Goal: Task Accomplishment & Management: Use online tool/utility

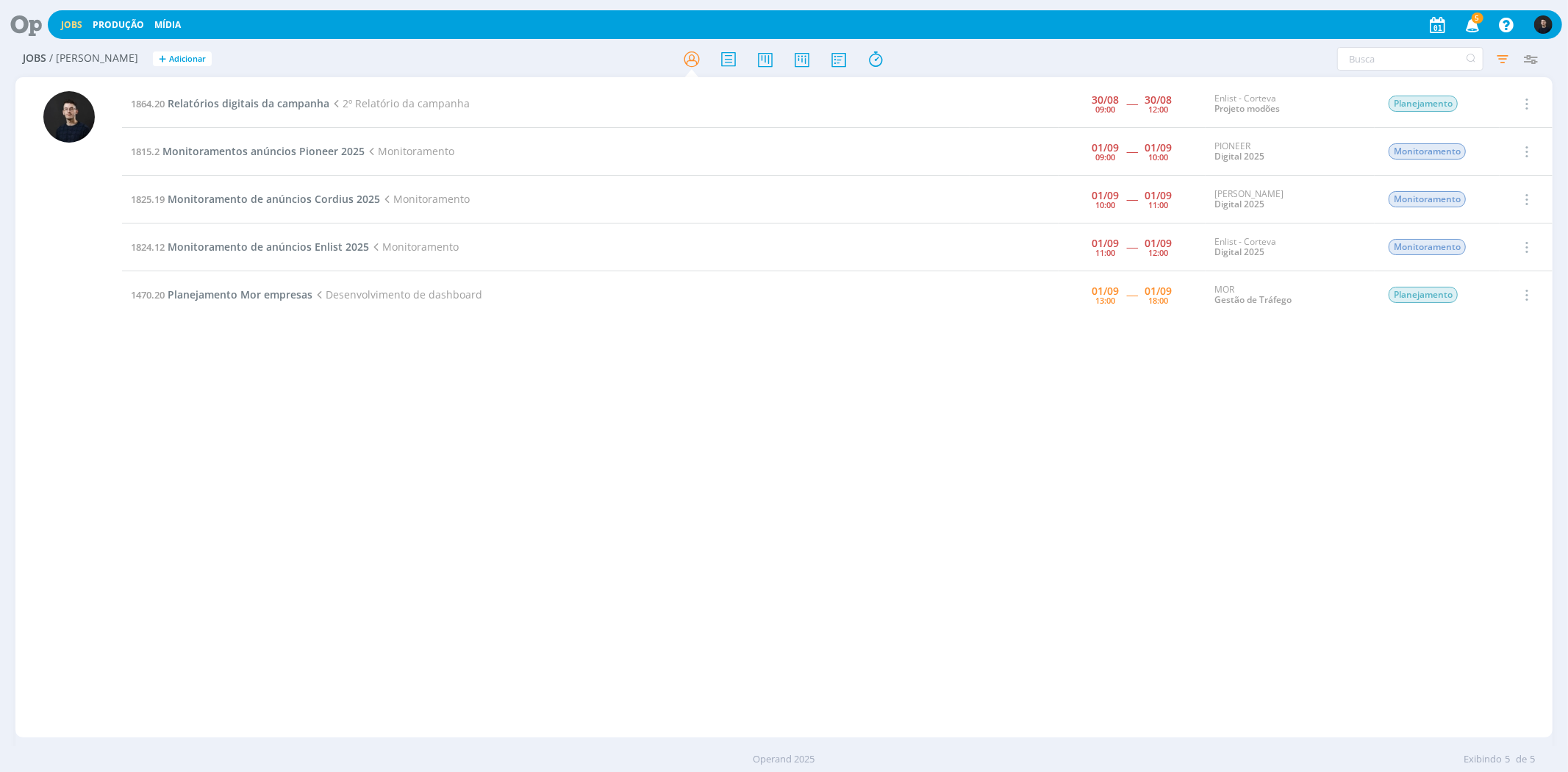
click at [512, 495] on div "1864.20 Relatórios digitais da campanha 2º Relatório da campanha [DATE] 09:00 -…" at bounding box center [836, 407] width 1429 height 654
click at [295, 150] on span "Monitoramentos anúncios Pioneer 2025" at bounding box center [263, 151] width 202 height 14
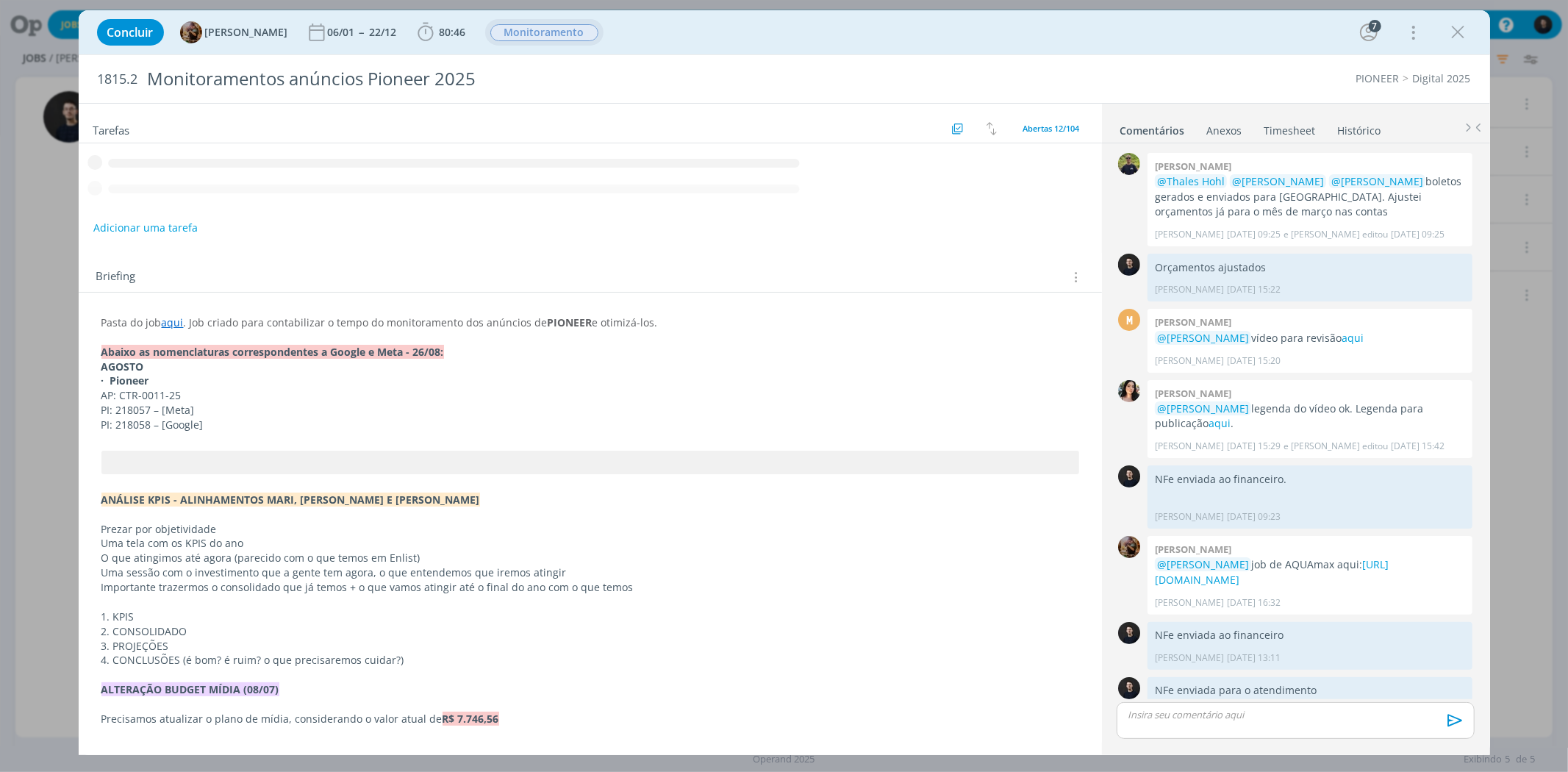
scroll to position [231, 0]
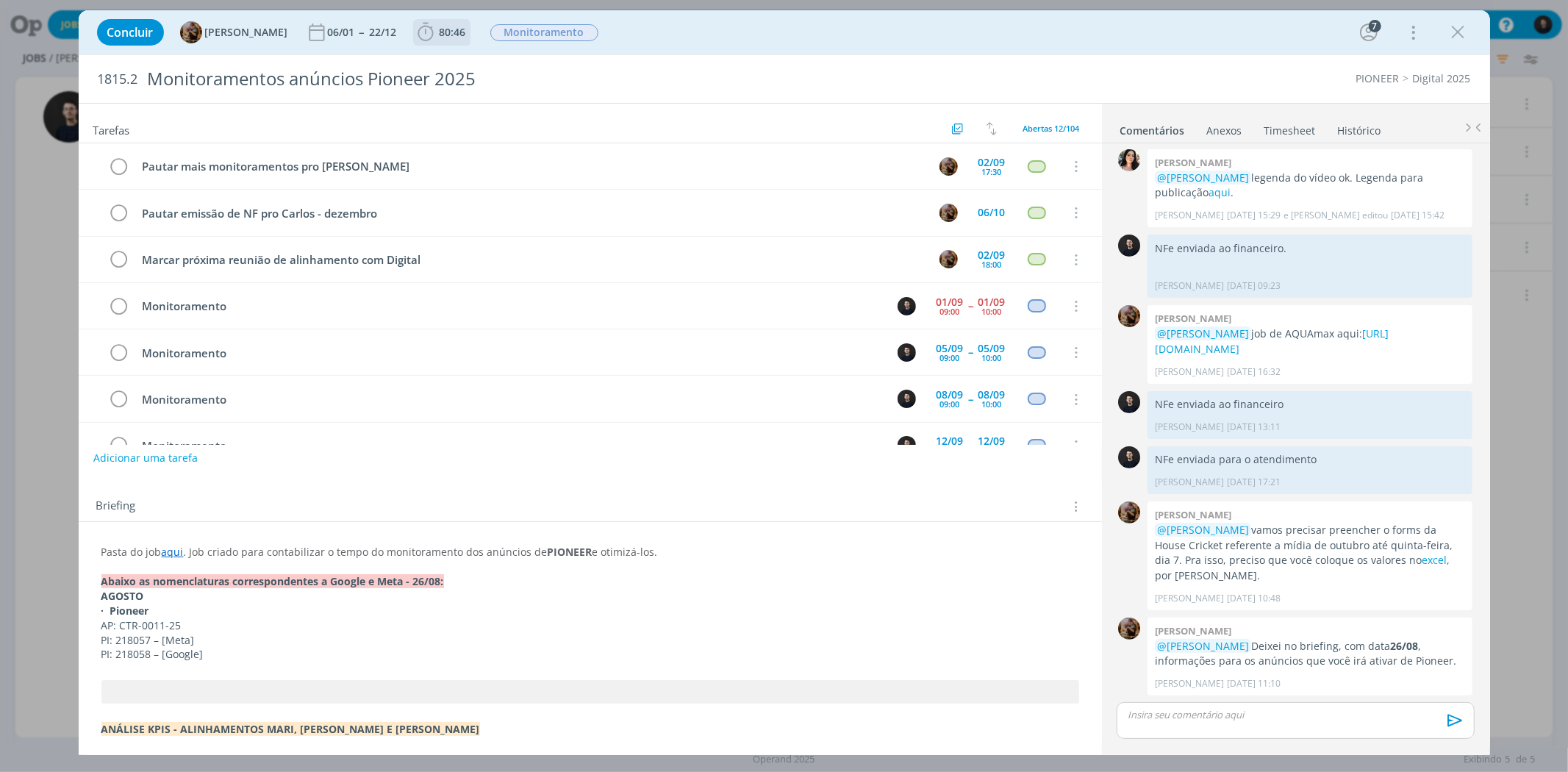
click at [453, 30] on span "80:46" at bounding box center [453, 31] width 27 height 14
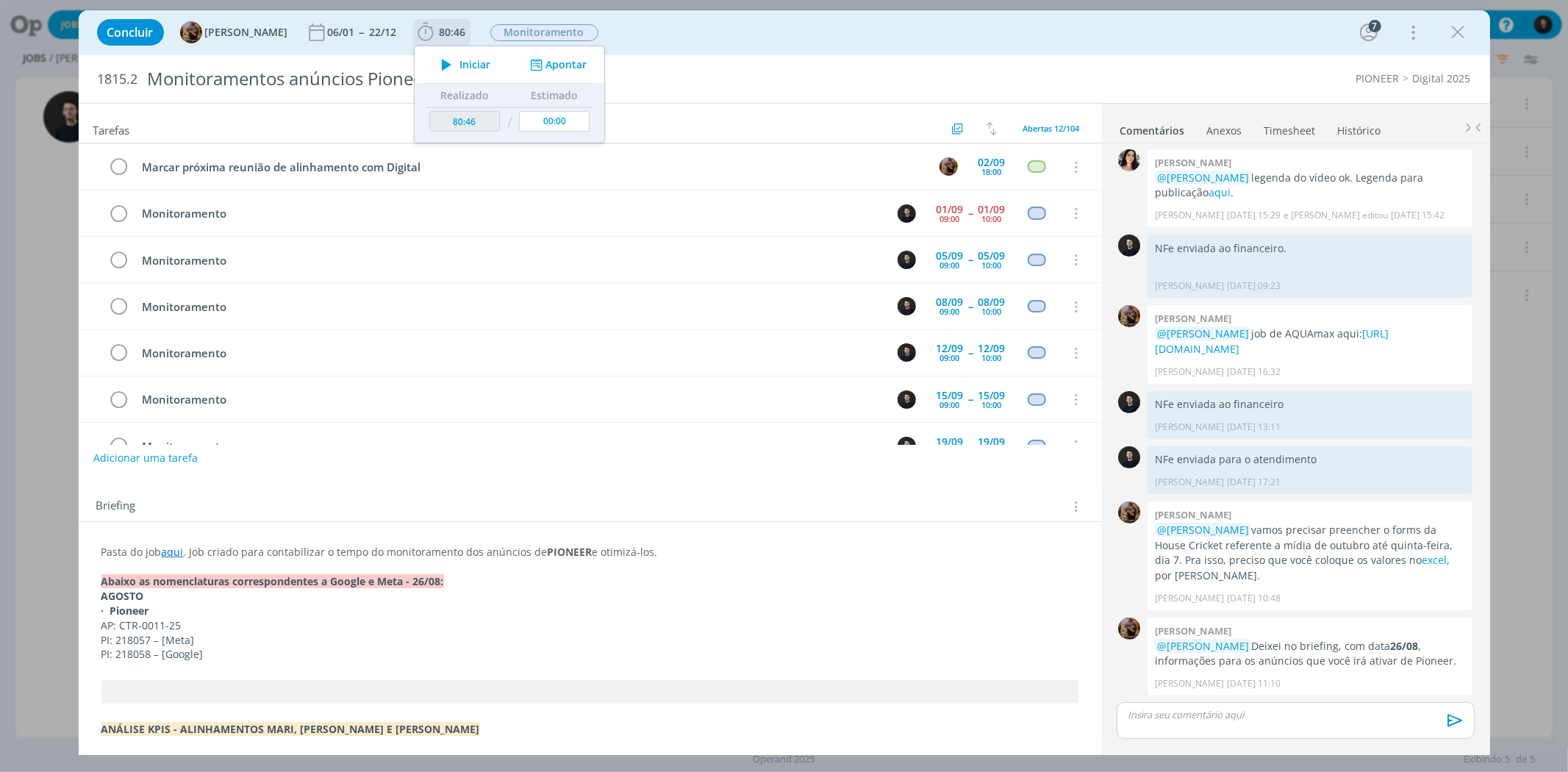
click at [479, 64] on span "Iniciar" at bounding box center [474, 65] width 30 height 10
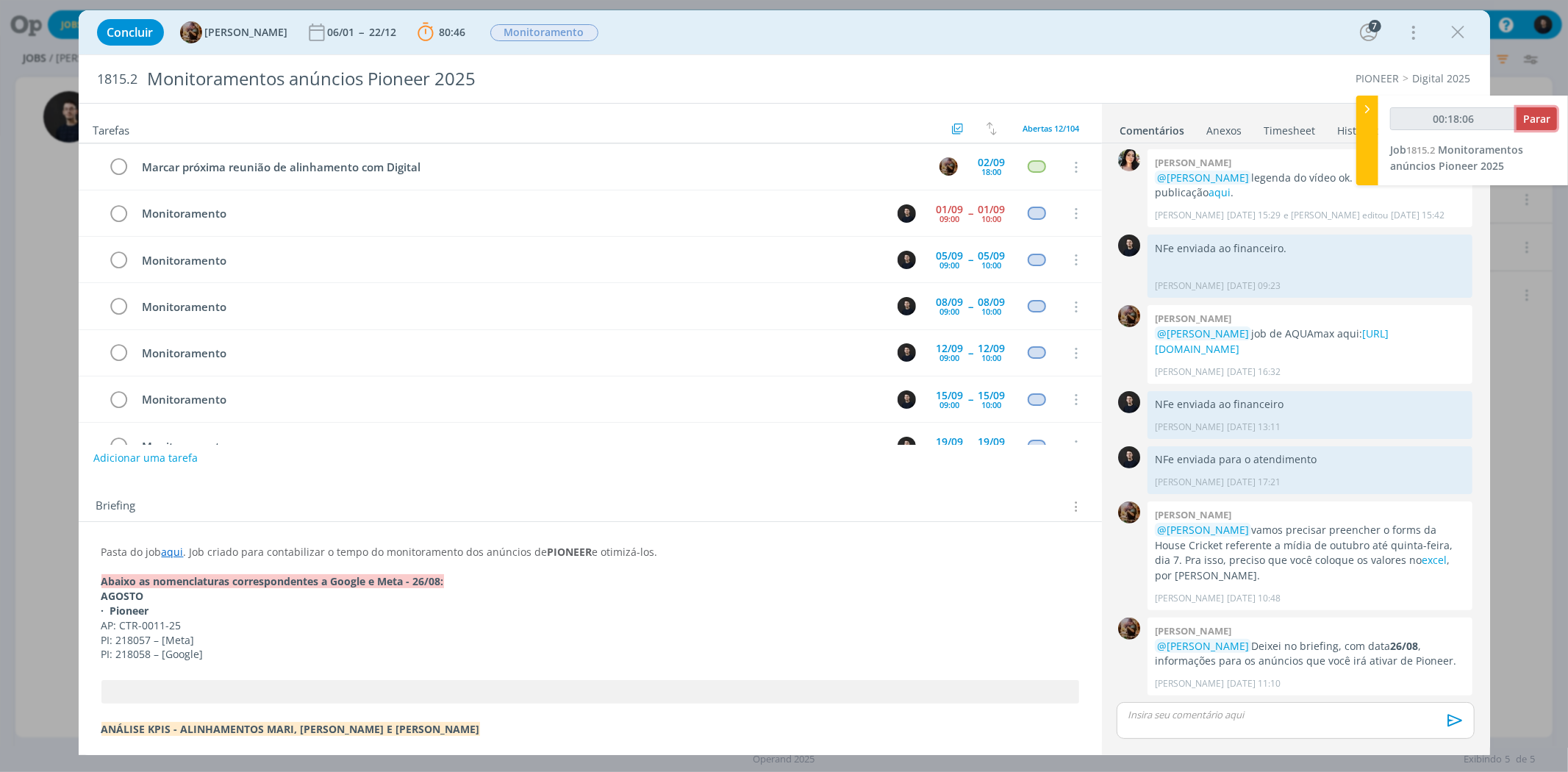
click at [1551, 119] on button "Parar" at bounding box center [1537, 119] width 41 height 23
type input "00:19:00"
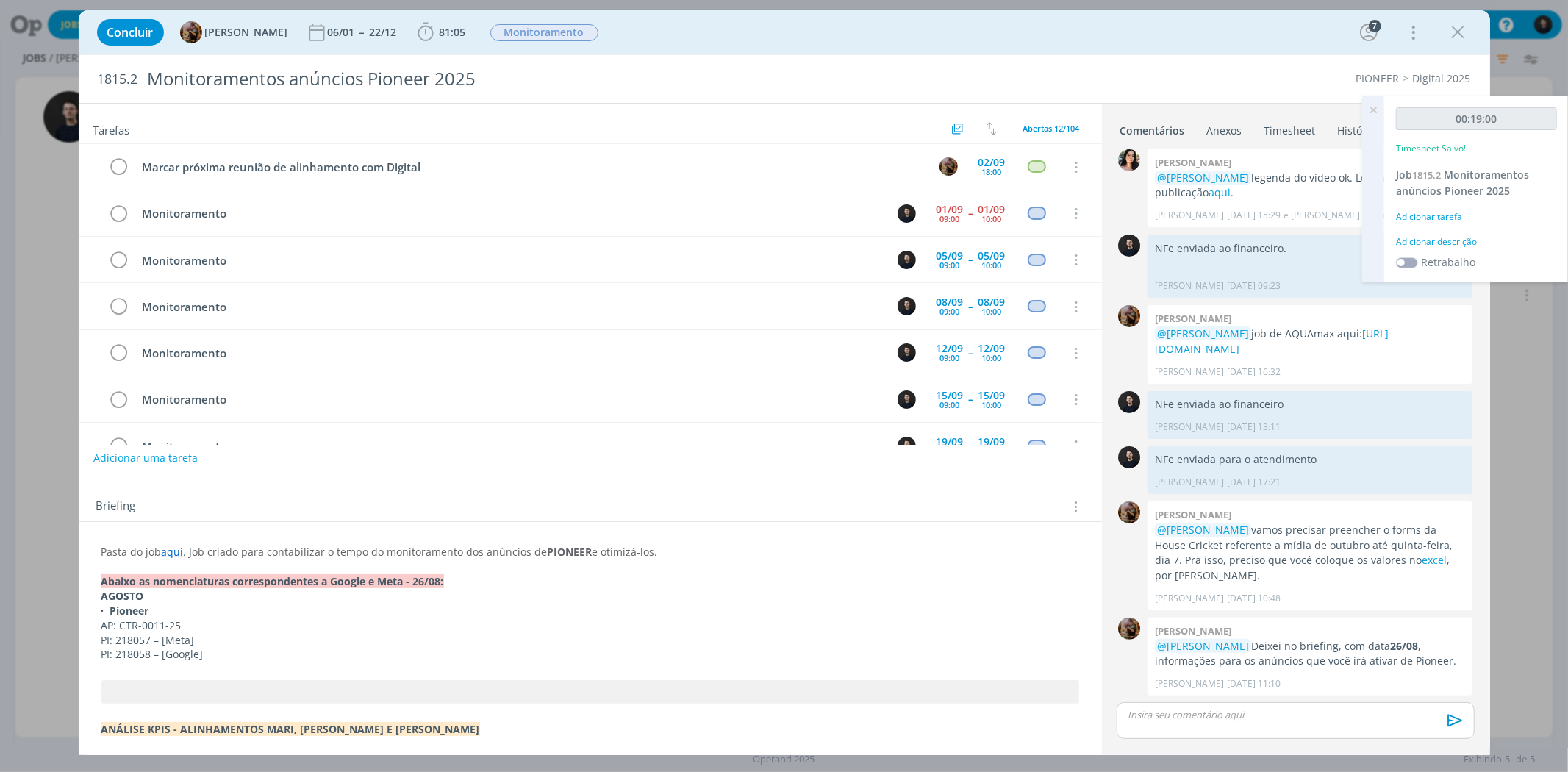
click at [1444, 236] on div "Adicionar descrição" at bounding box center [1476, 241] width 161 height 13
click at [1467, 241] on textarea at bounding box center [1477, 264] width 154 height 52
type textarea "monitoramento"
click at [1505, 352] on button "Salvar" at bounding box center [1531, 360] width 51 height 18
click at [1508, 551] on div "Concluir [PERSON_NAME] 06/01 -- 22/12 81:05 Iniciar Apontar Data * [DATE] Horas…" at bounding box center [784, 386] width 1568 height 772
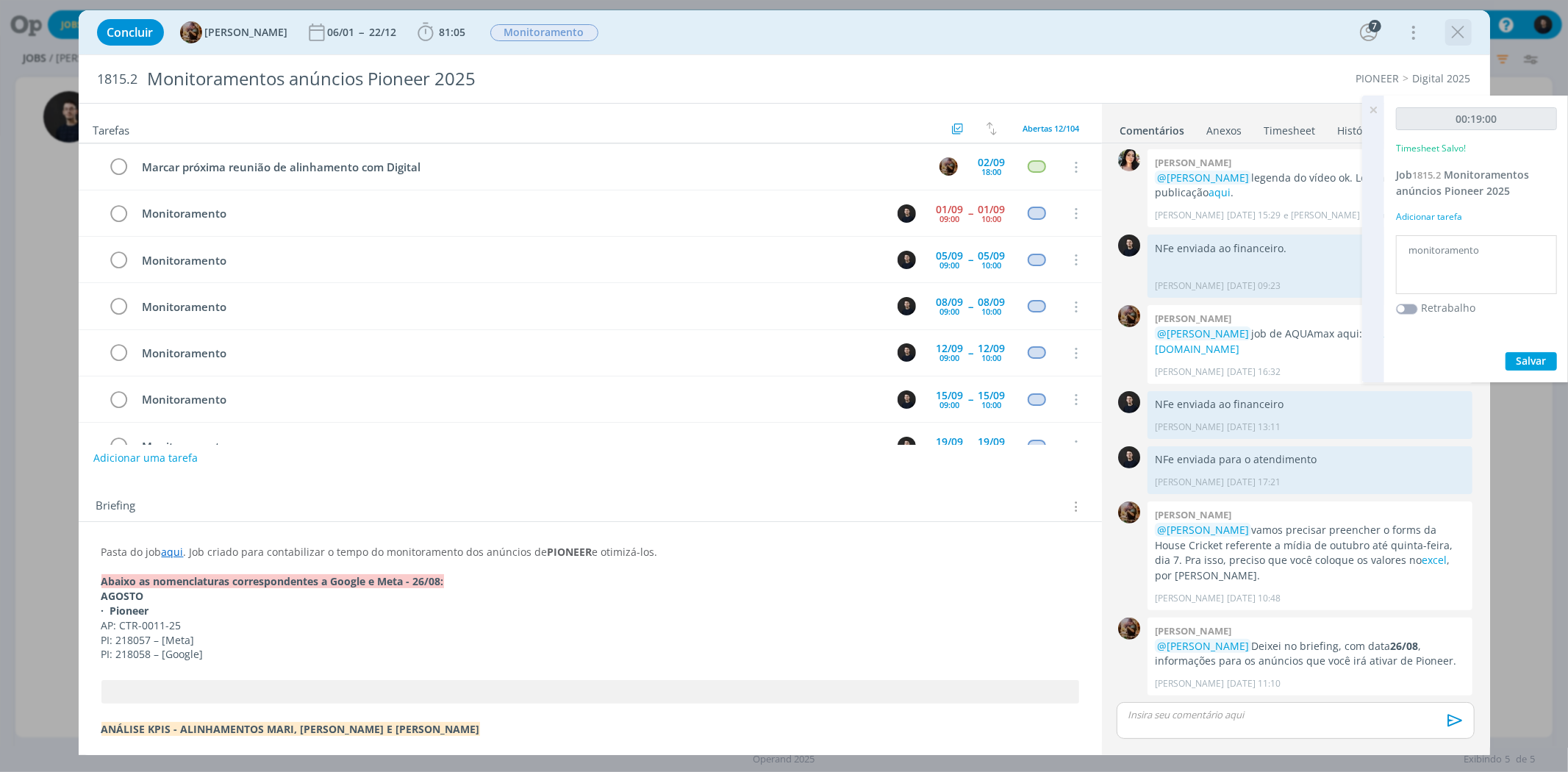
click at [1462, 33] on icon "dialog" at bounding box center [1458, 31] width 22 height 22
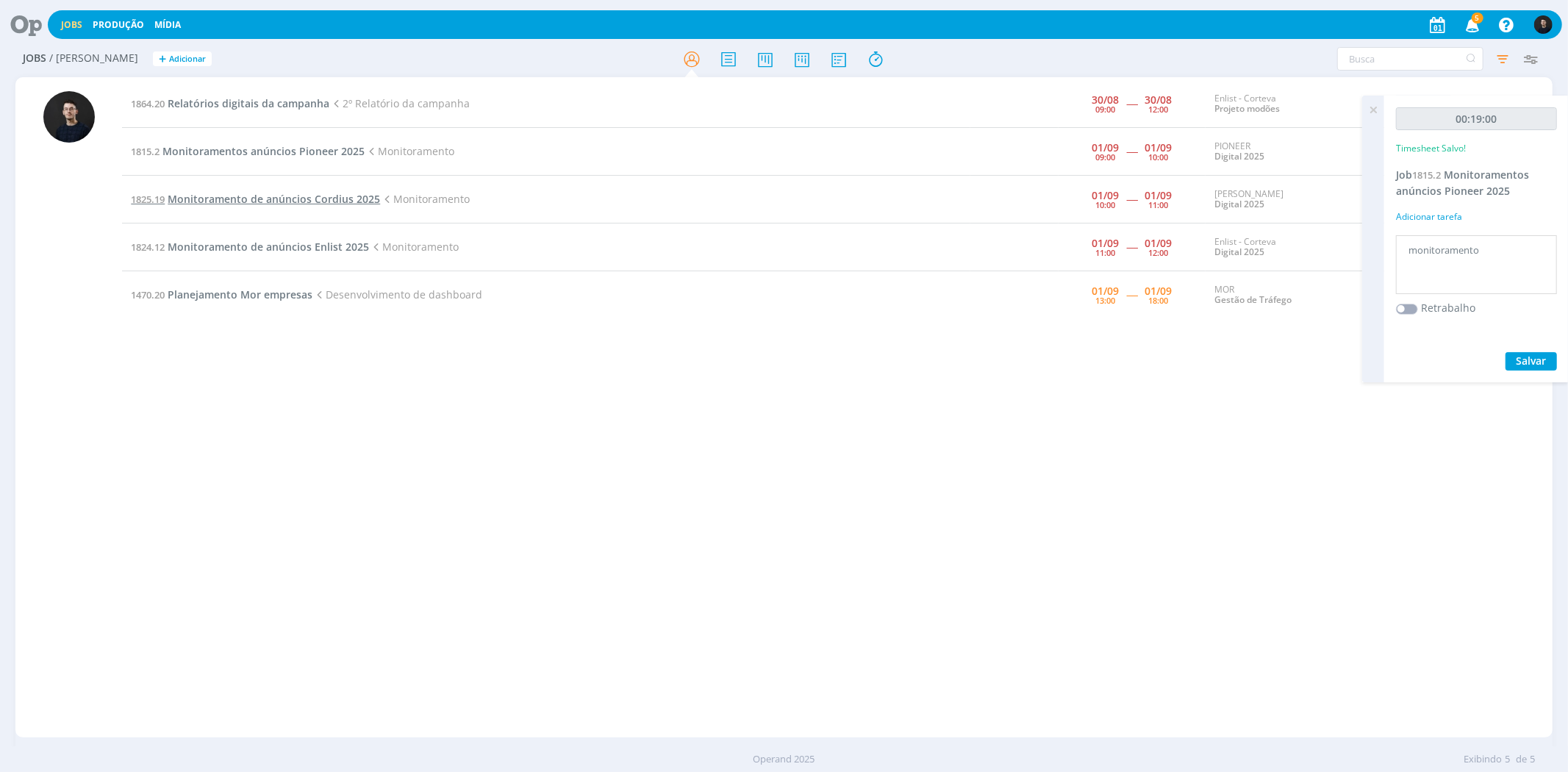
click at [233, 200] on span "Monitoramento de anúncios Cordius 2025" at bounding box center [274, 199] width 213 height 14
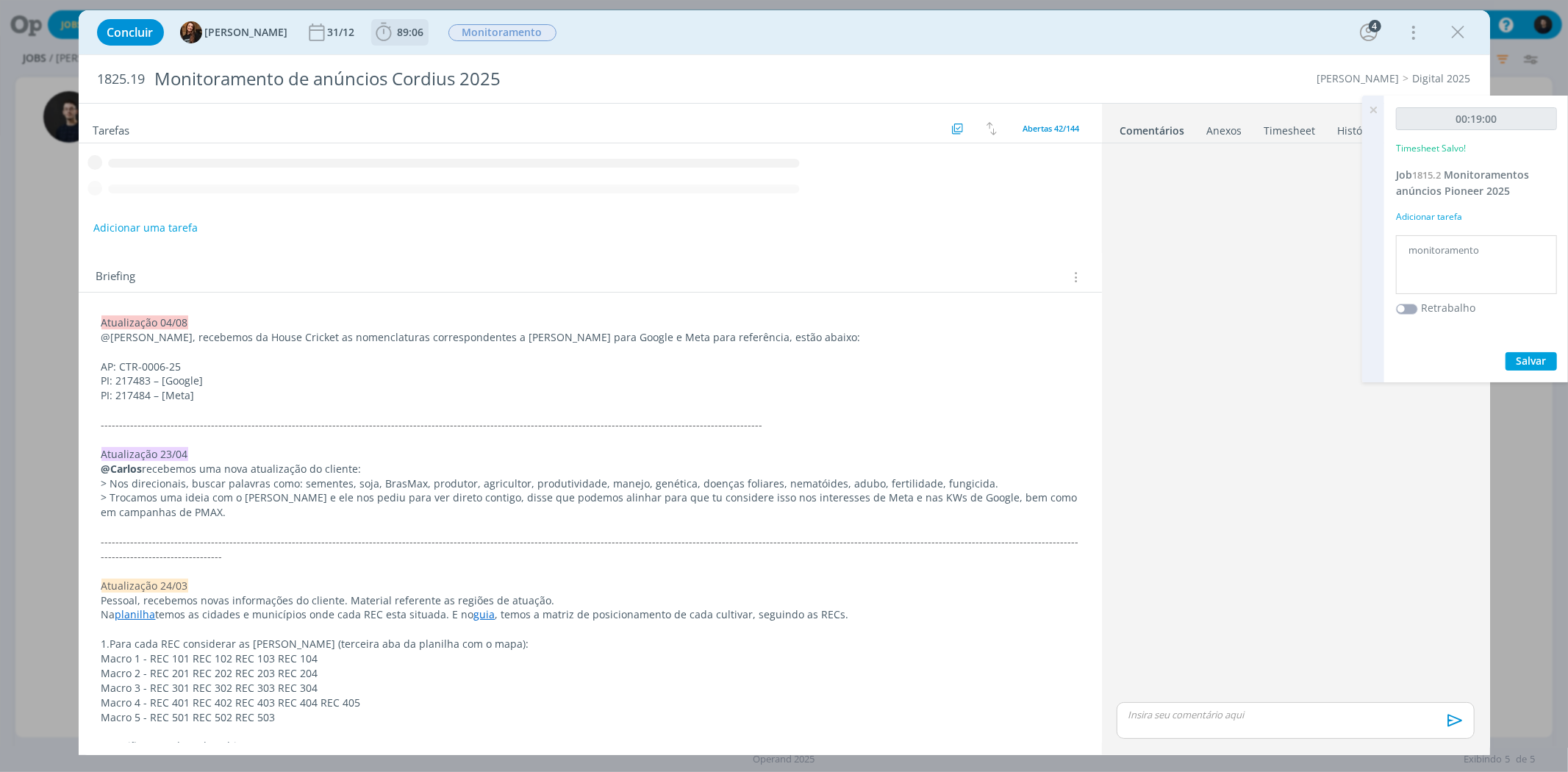
click at [388, 39] on span "89:06" at bounding box center [399, 31] width 54 height 22
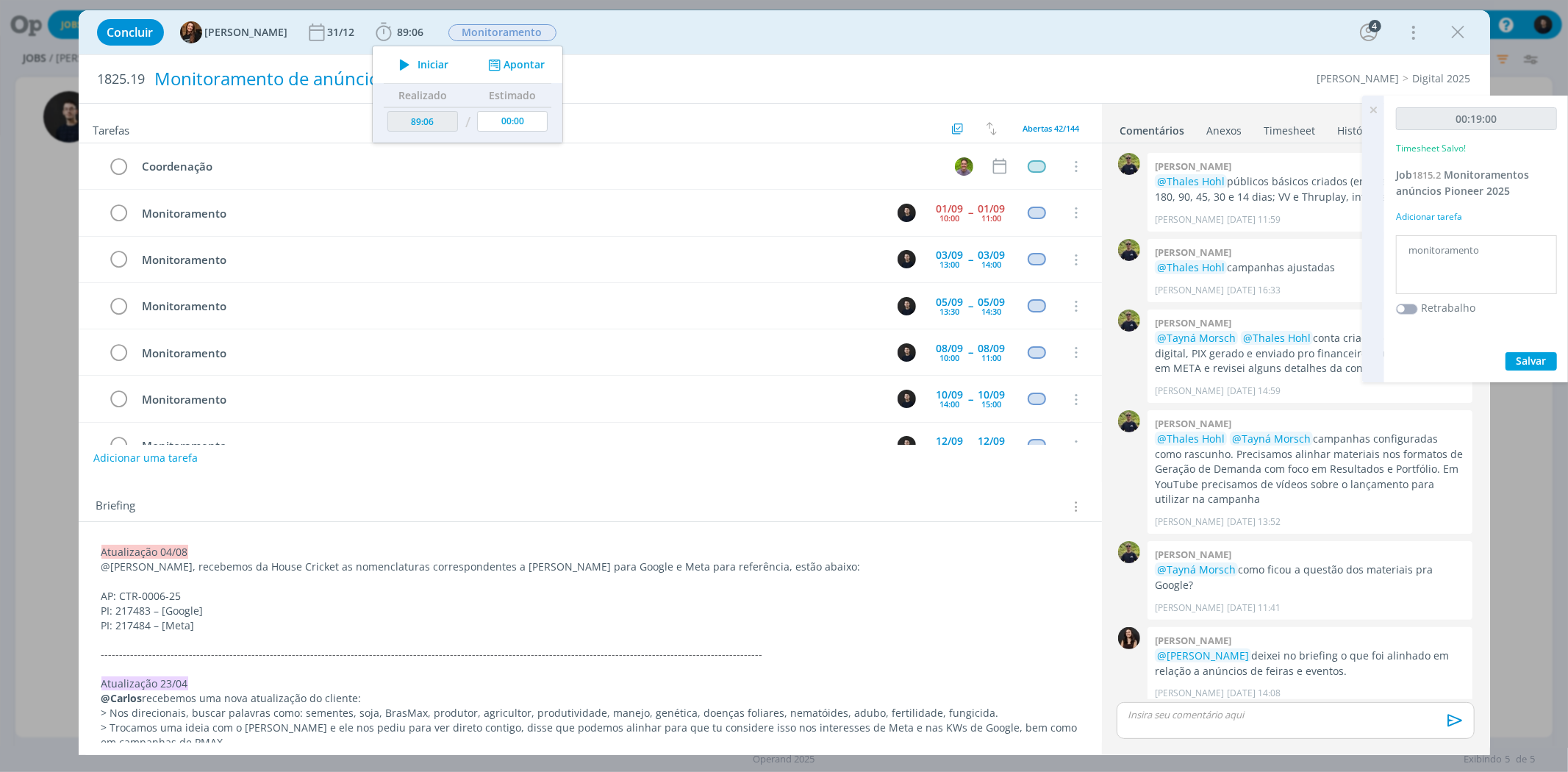
scroll to position [608, 0]
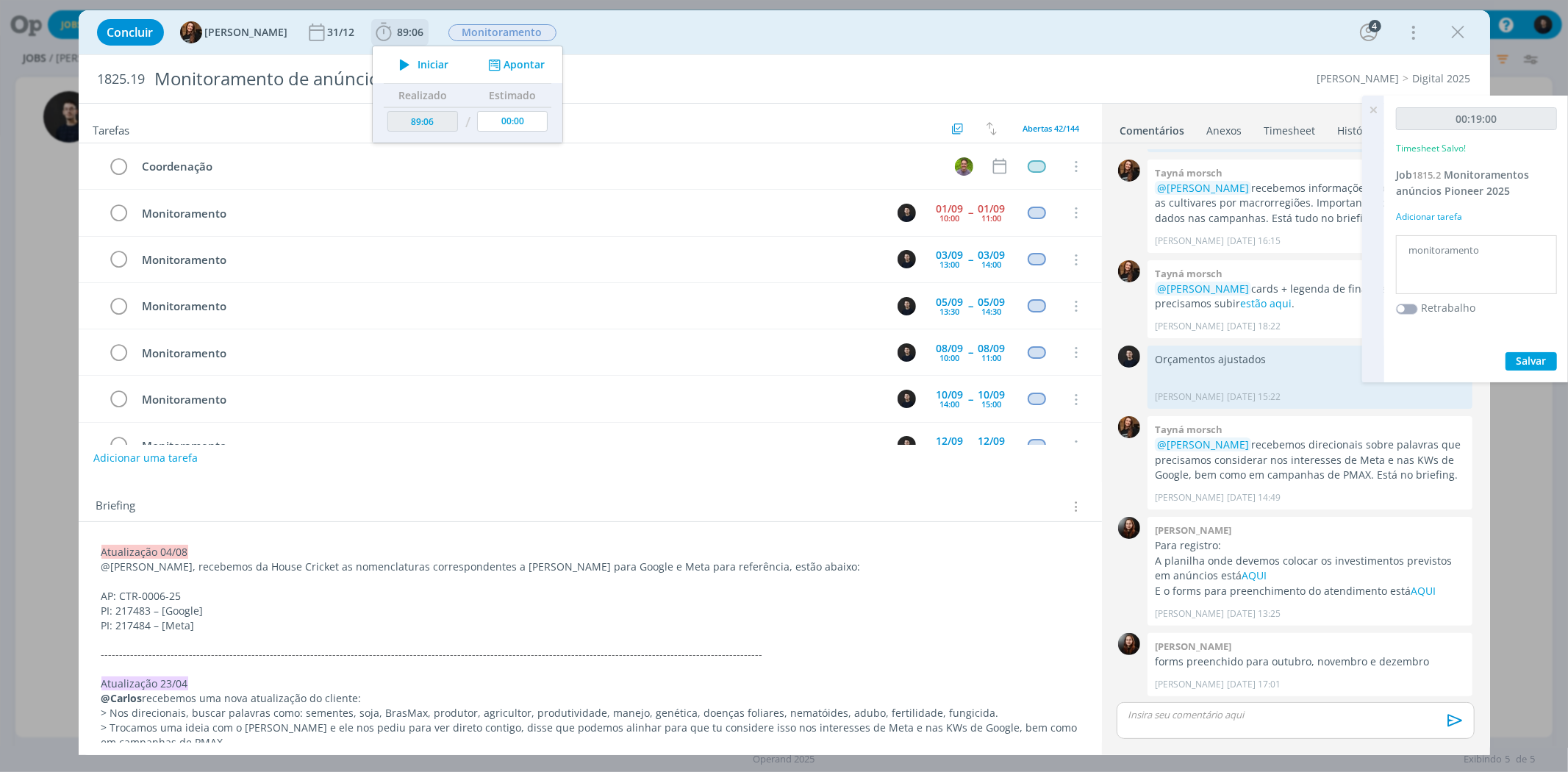
click at [417, 60] on span "Iniciar" at bounding box center [432, 65] width 30 height 10
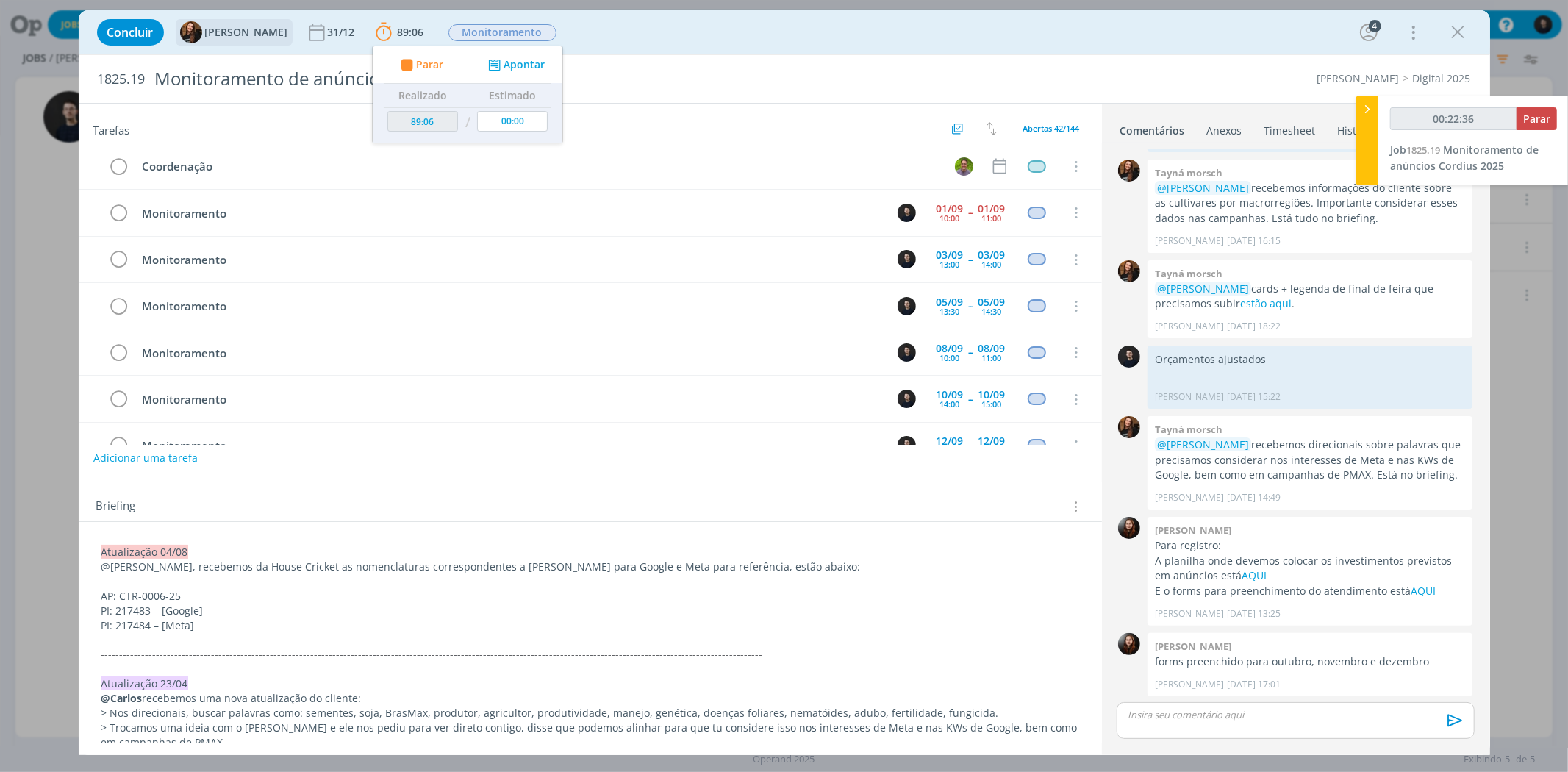
scroll to position [608, 0]
click at [1524, 115] on span "Parar" at bounding box center [1537, 119] width 28 height 14
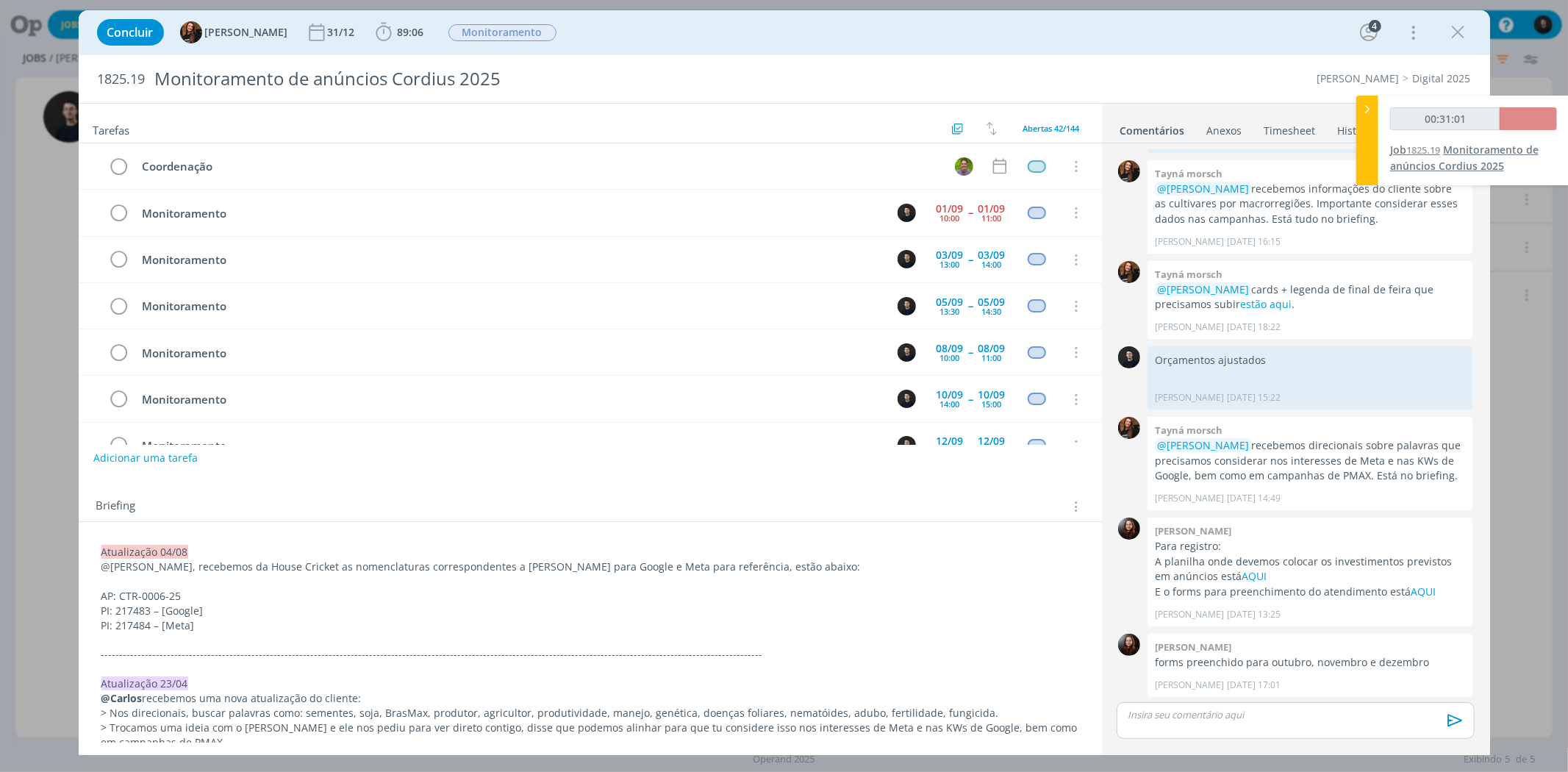
type input "00:32:00"
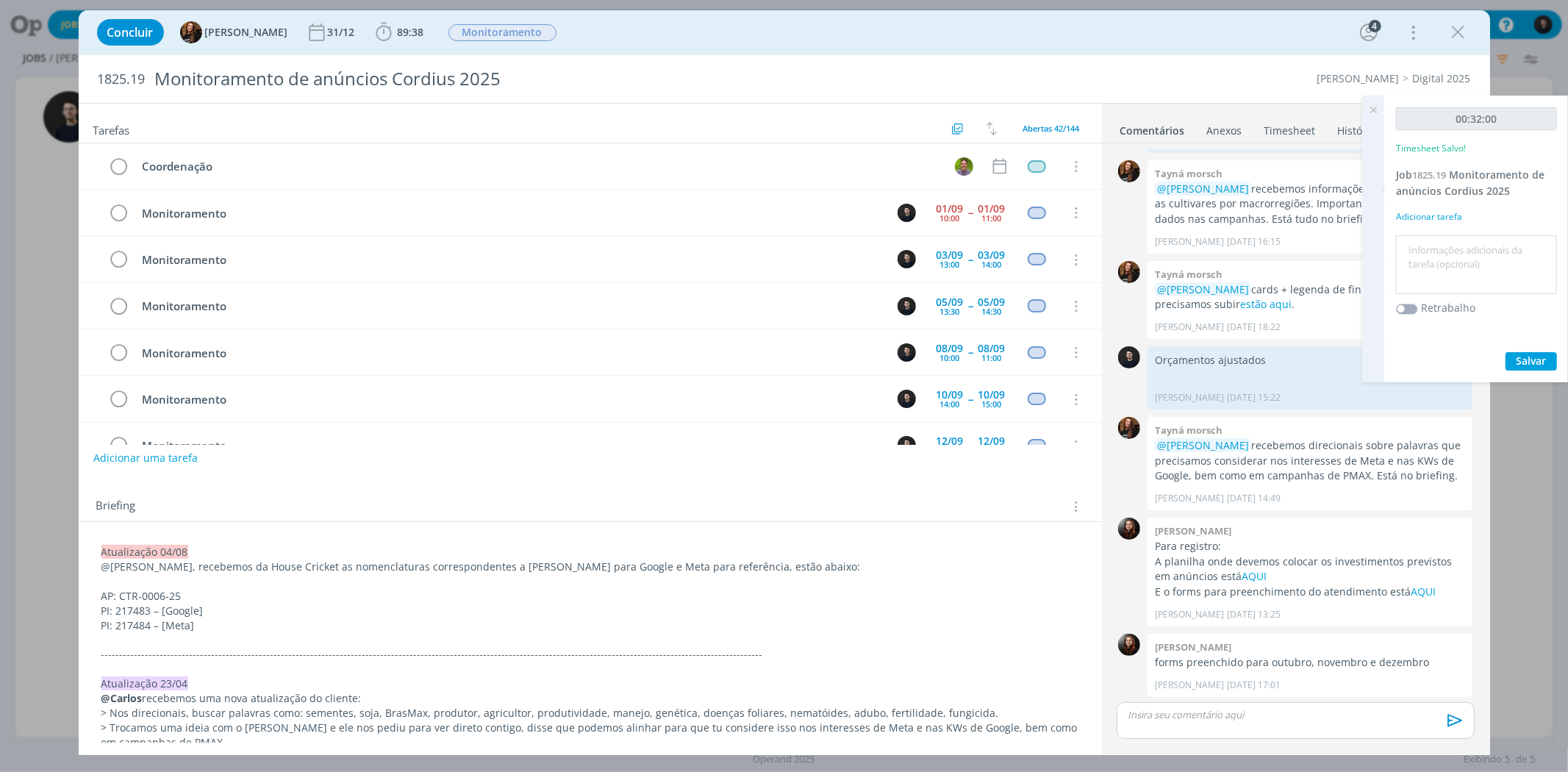
click at [1450, 237] on div at bounding box center [1476, 264] width 161 height 60
click at [1450, 256] on textarea at bounding box center [1477, 264] width 154 height 52
type textarea "monitoramentos"
click at [1505, 352] on button "Salvar" at bounding box center [1531, 360] width 51 height 18
click at [1460, 37] on icon "dialog" at bounding box center [1458, 31] width 22 height 22
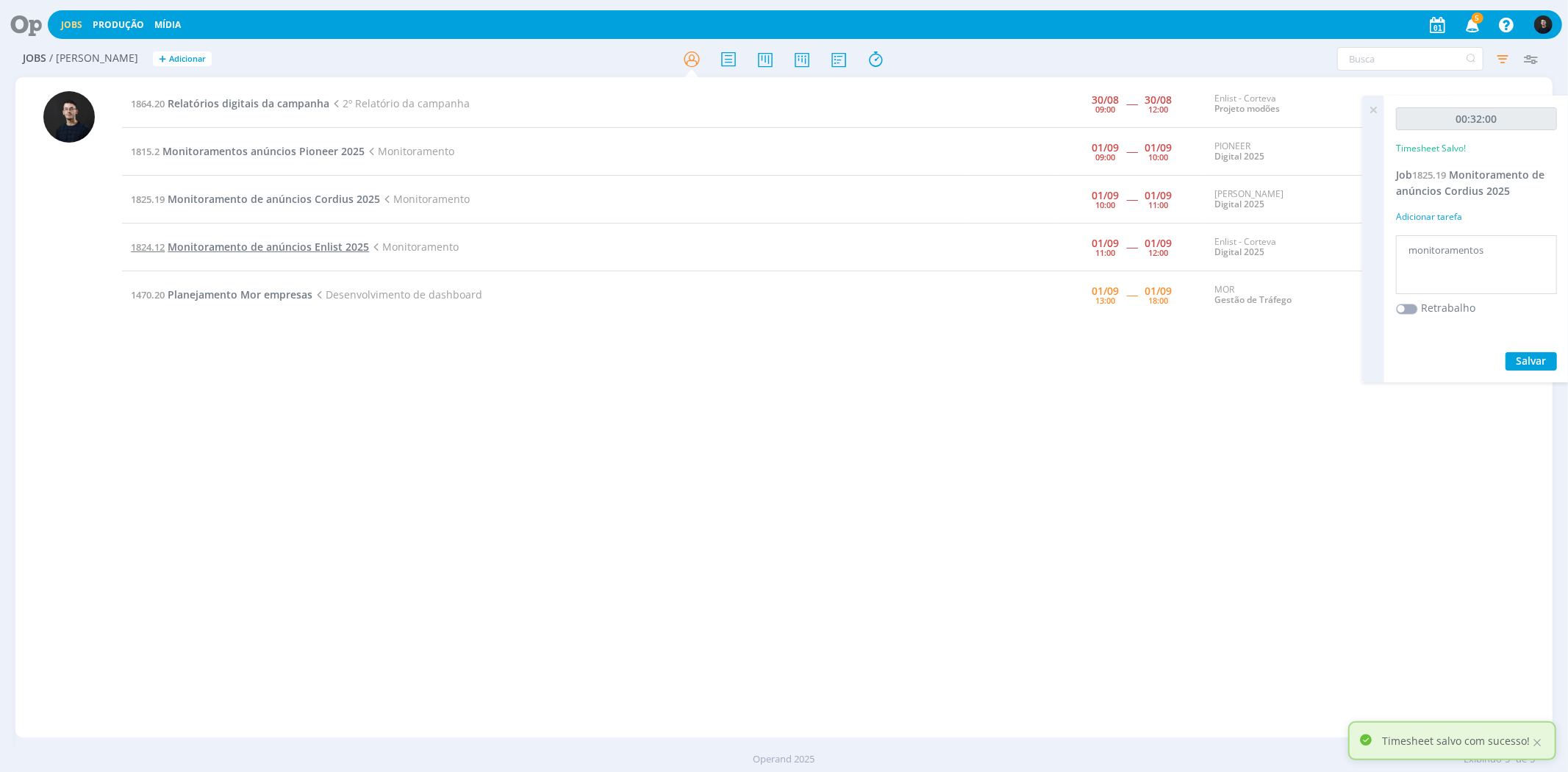
click at [268, 244] on span "Monitoramento de anúncios Enlist 2025" at bounding box center [268, 246] width 201 height 14
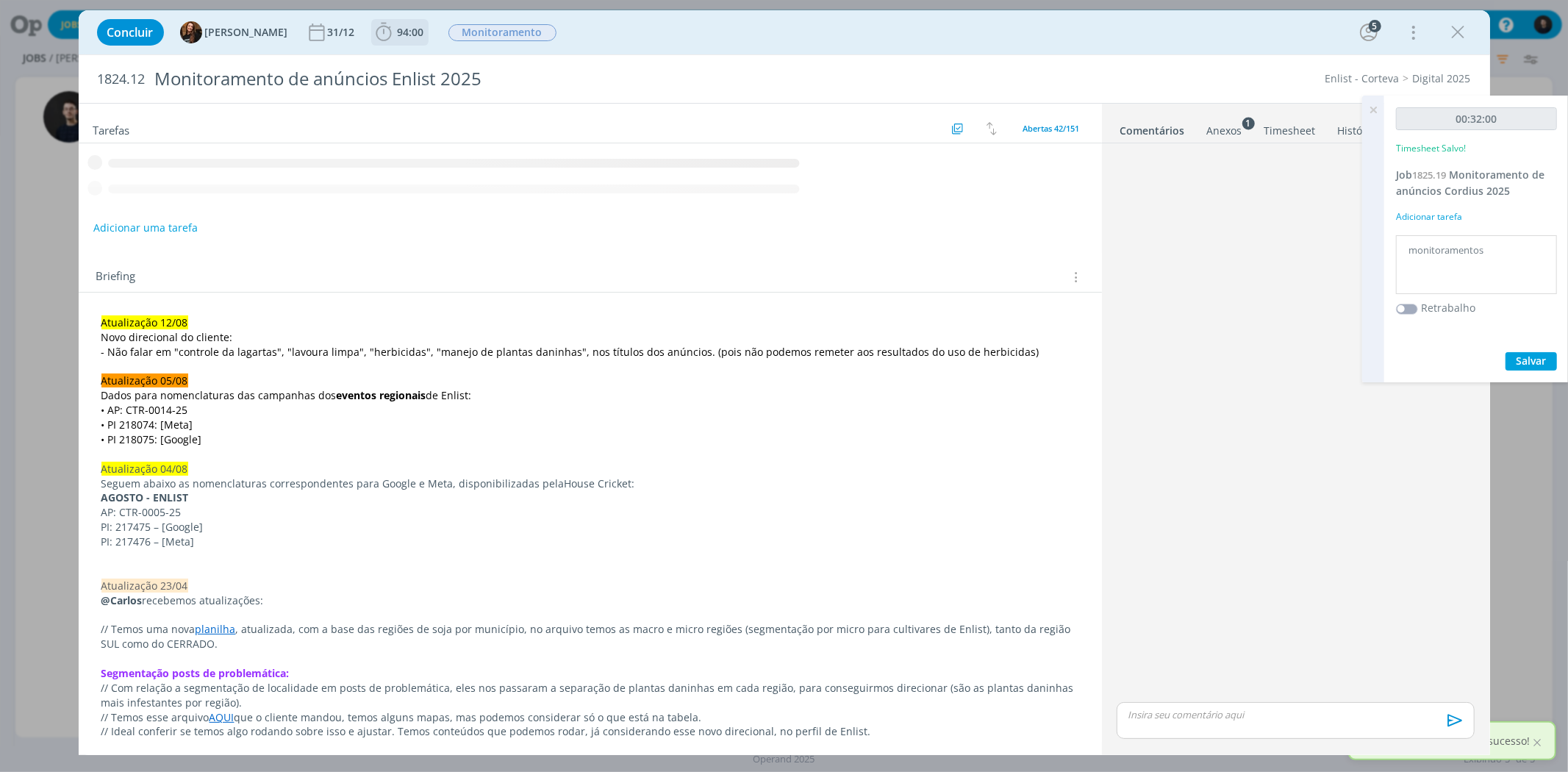
click at [406, 23] on span "94:00" at bounding box center [399, 31] width 54 height 22
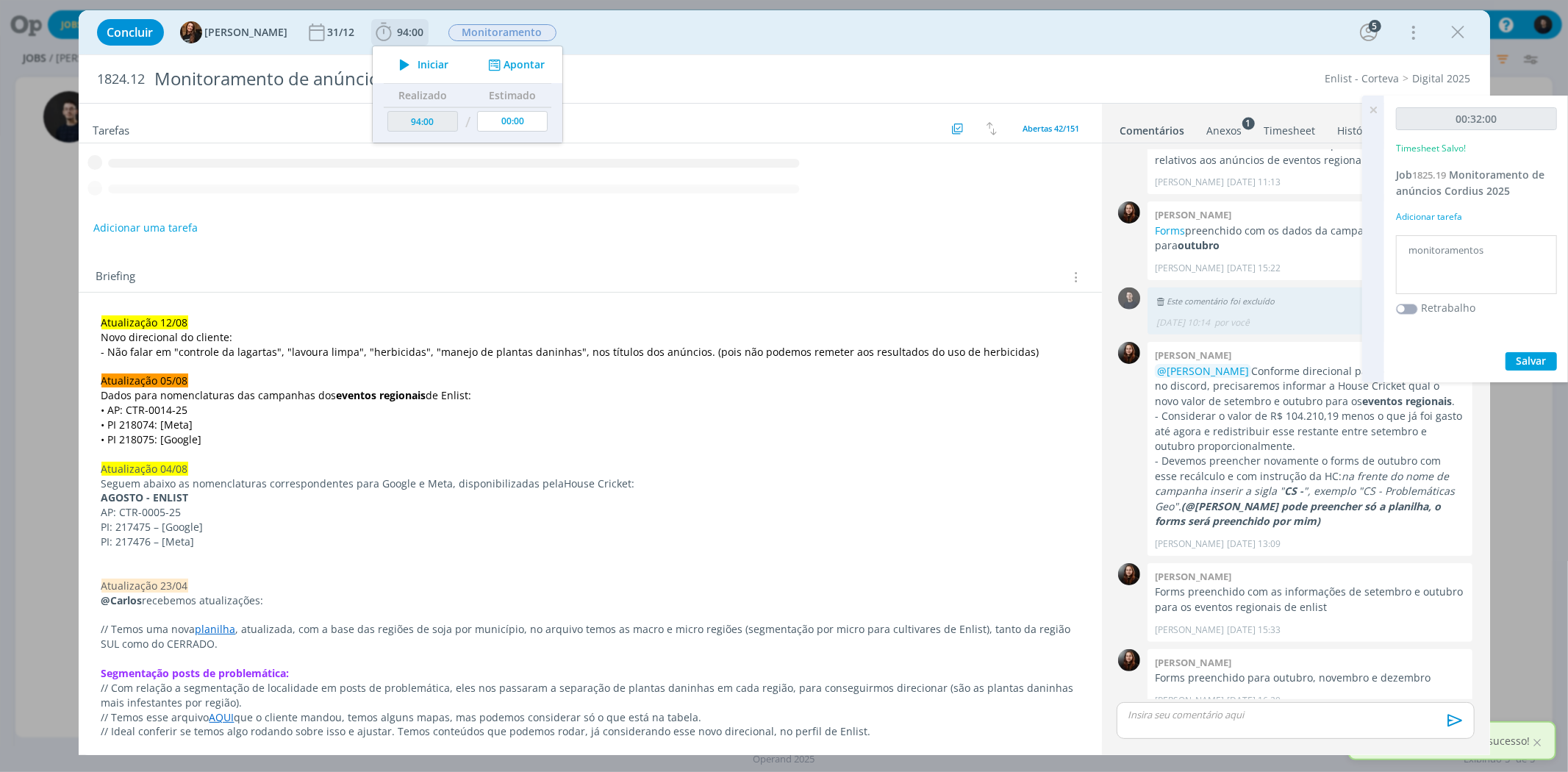
click at [433, 64] on span "Iniciar" at bounding box center [432, 65] width 30 height 10
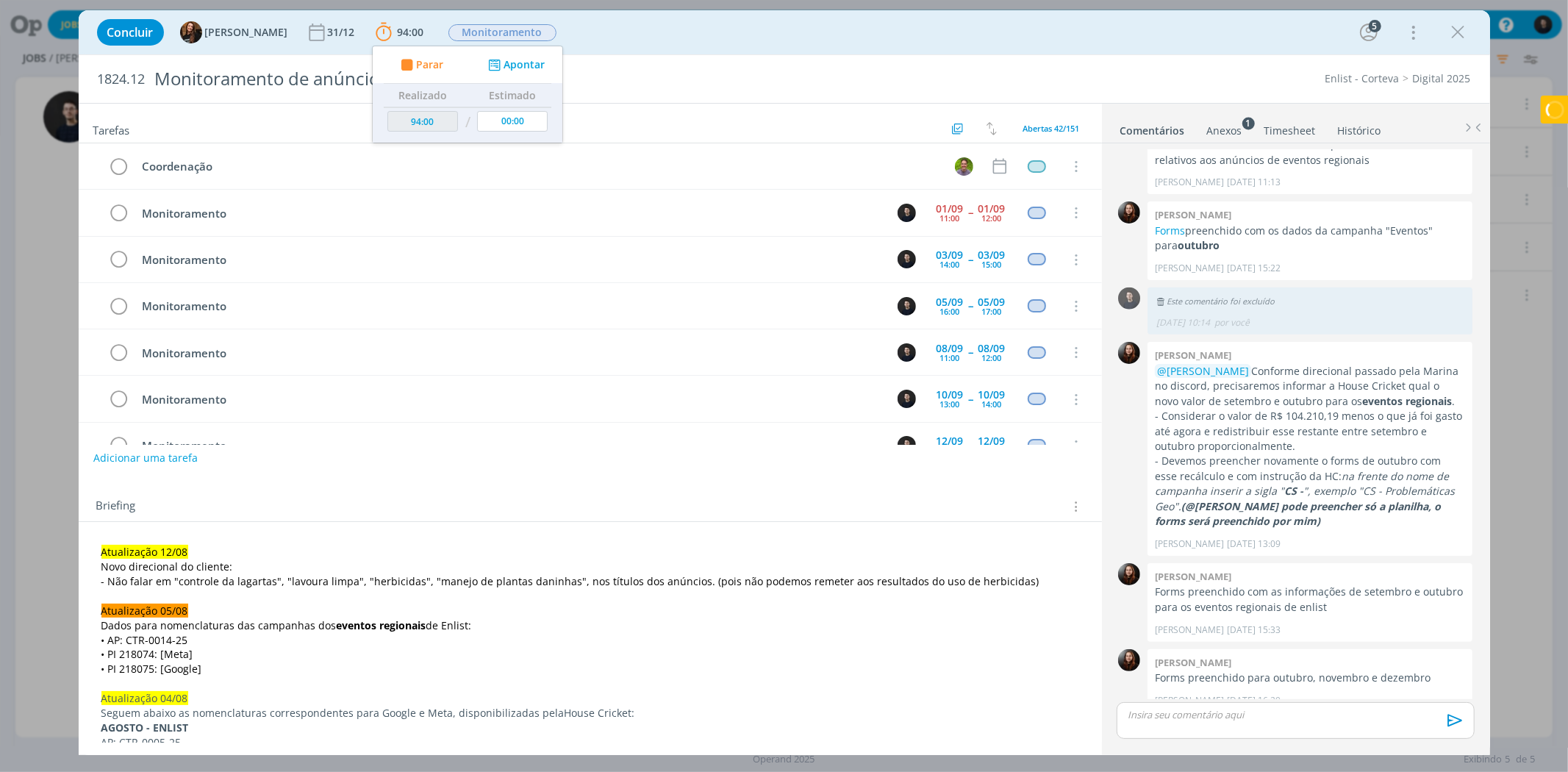
click at [1082, 78] on div "Enlist - Corteva Digital 2025" at bounding box center [1189, 78] width 579 height 14
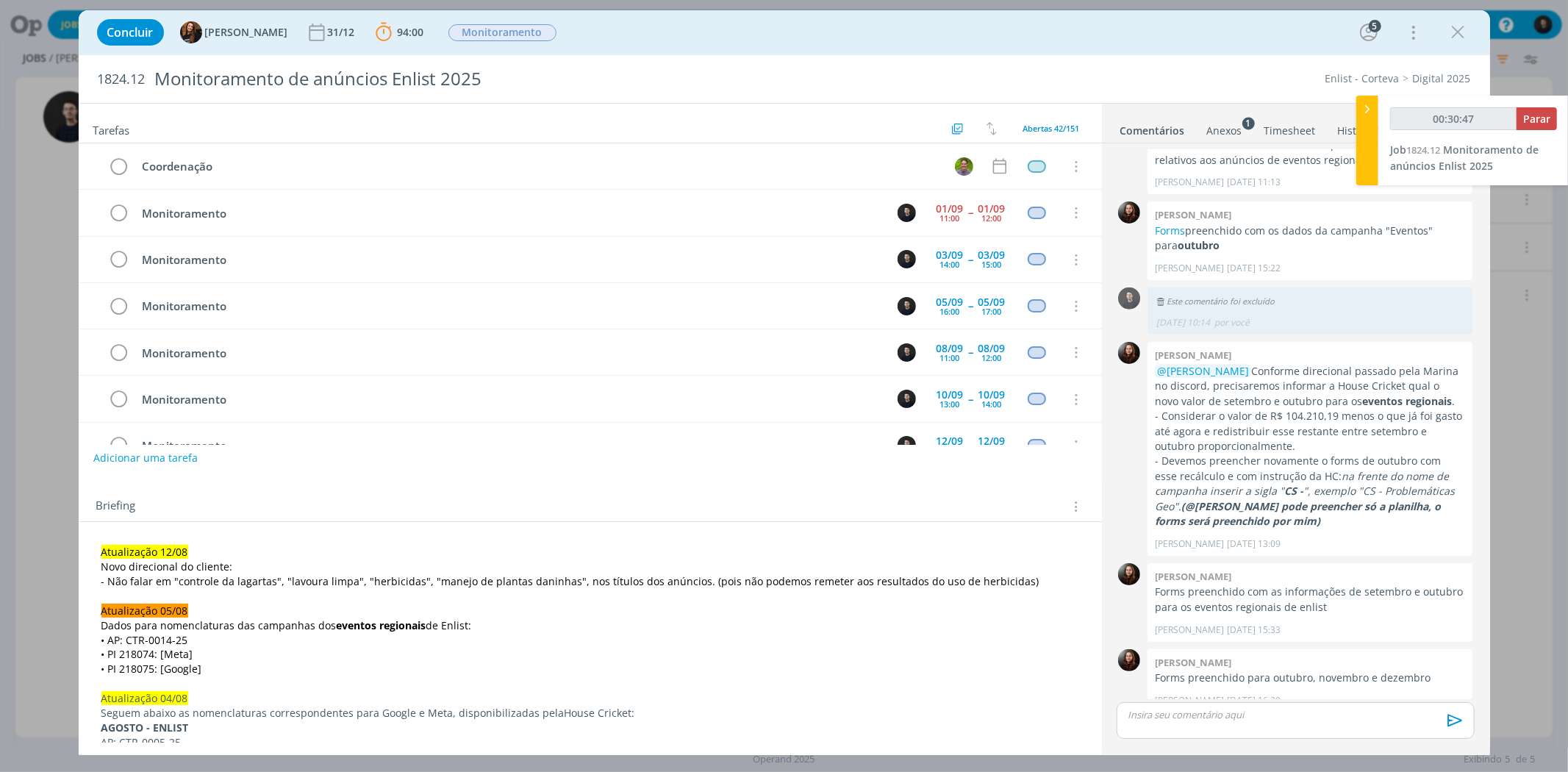
type input "00:31:47"
